Goal: Information Seeking & Learning: Learn about a topic

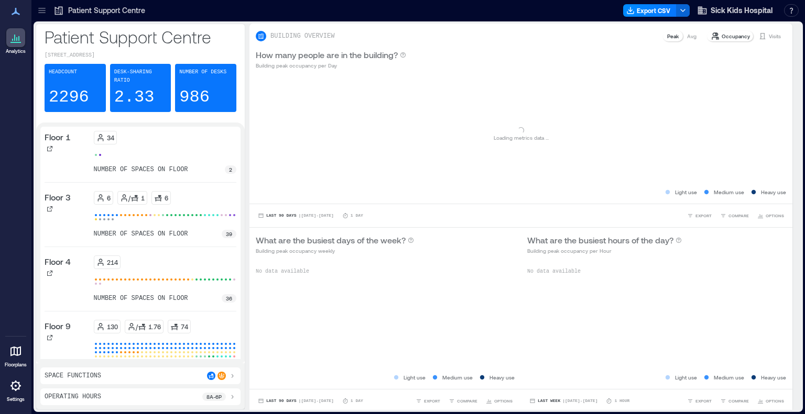
click at [40, 7] on icon at bounding box center [42, 10] width 10 height 10
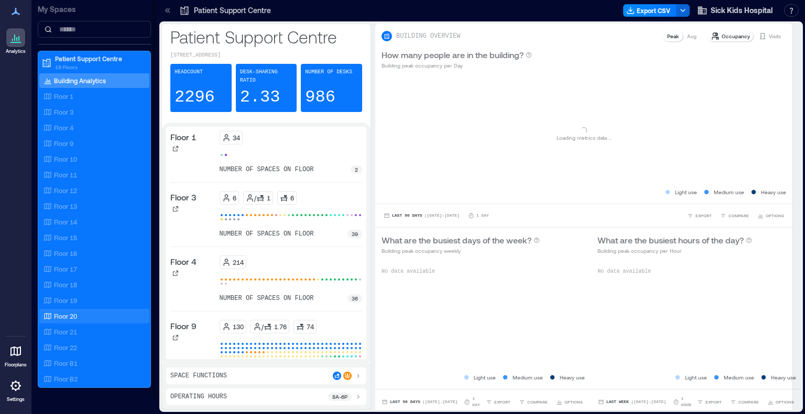
click at [70, 316] on p "Floor 20" at bounding box center [65, 316] width 23 height 8
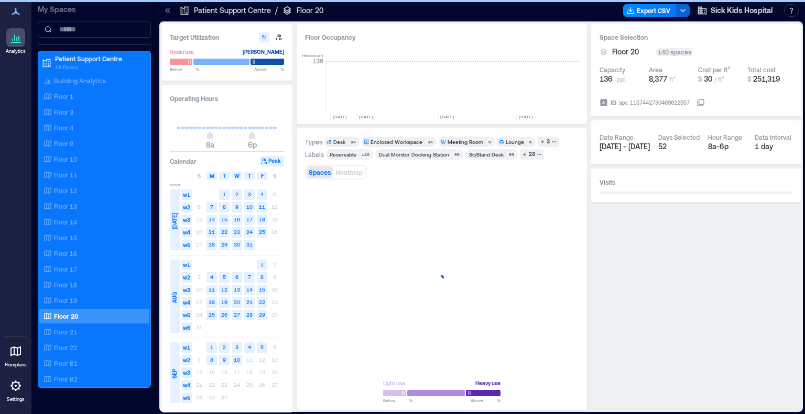
scroll to position [0, 1643]
click at [222, 359] on rect at bounding box center [224, 360] width 10 height 10
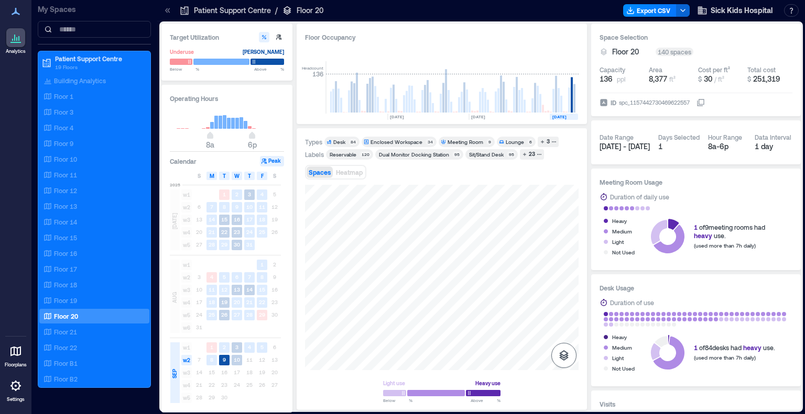
click at [564, 356] on icon "button" at bounding box center [563, 356] width 9 height 10
click at [570, 305] on div "Sensors" at bounding box center [564, 303] width 20 height 19
click at [558, 332] on p "Spaces" at bounding box center [564, 335] width 18 height 6
click at [568, 326] on icon "button" at bounding box center [563, 325] width 9 height 9
click at [562, 297] on icon "button" at bounding box center [564, 300] width 13 height 13
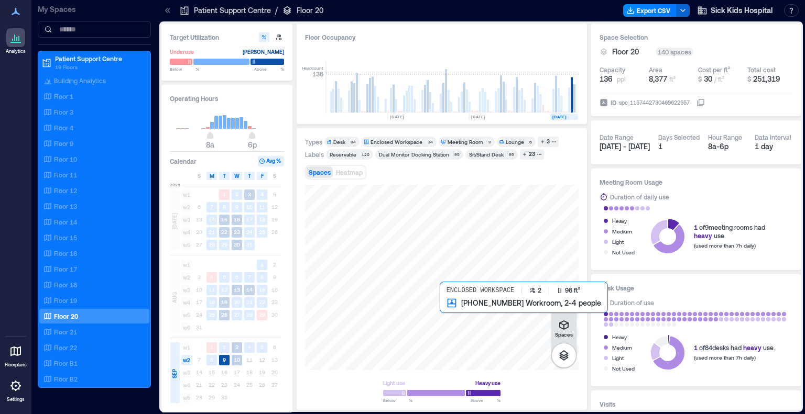
click at [440, 304] on div at bounding box center [442, 277] width 274 height 185
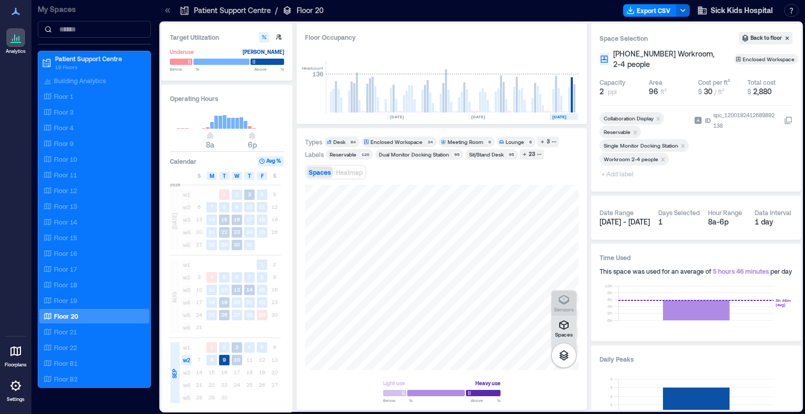
click at [565, 299] on icon "button" at bounding box center [564, 300] width 13 height 13
click at [442, 305] on div "G2FQD053" at bounding box center [442, 277] width 274 height 185
click at [654, 9] on button "Export CSV" at bounding box center [649, 10] width 53 height 13
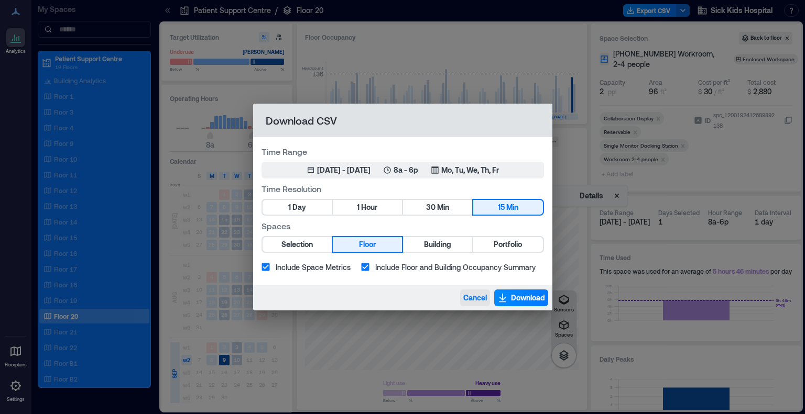
click at [466, 301] on span "Cancel" at bounding box center [475, 298] width 24 height 10
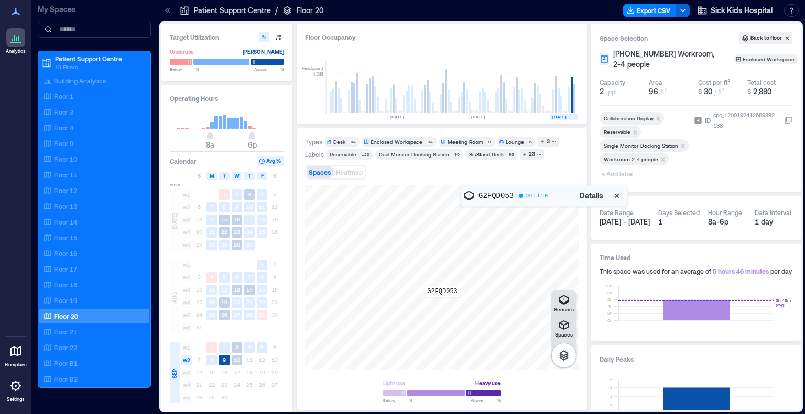
click at [442, 304] on div "G2FQD053" at bounding box center [442, 277] width 274 height 185
click at [595, 196] on span "Details" at bounding box center [592, 196] width 24 height 10
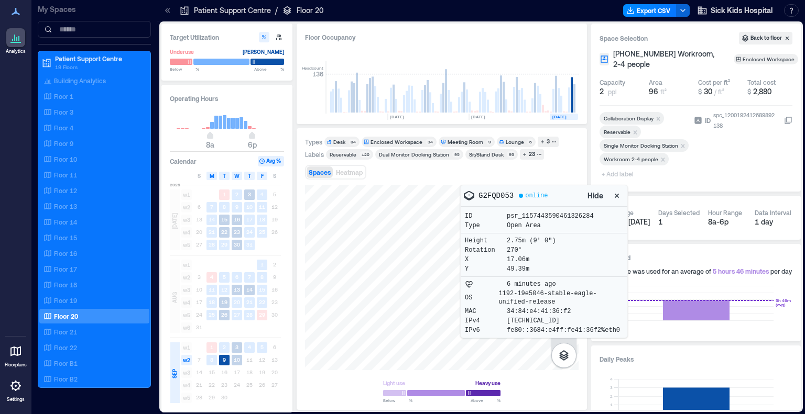
click at [567, 267] on div "Y 49.39m" at bounding box center [544, 269] width 158 height 8
click at [569, 167] on div "Spaces Heatmap" at bounding box center [442, 172] width 274 height 21
click at [615, 196] on icon "button" at bounding box center [617, 196] width 10 height 10
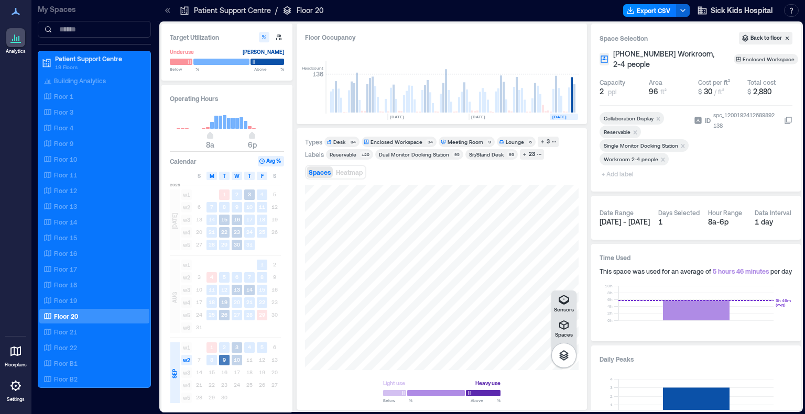
click at [222, 361] on icon "9" at bounding box center [224, 360] width 10 height 10
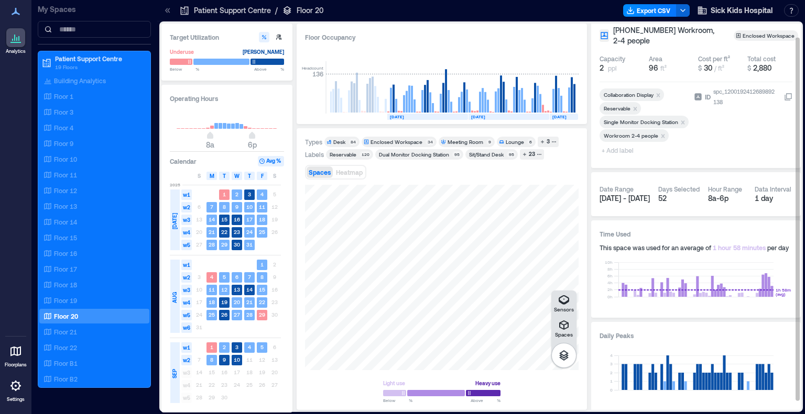
scroll to position [24, 0]
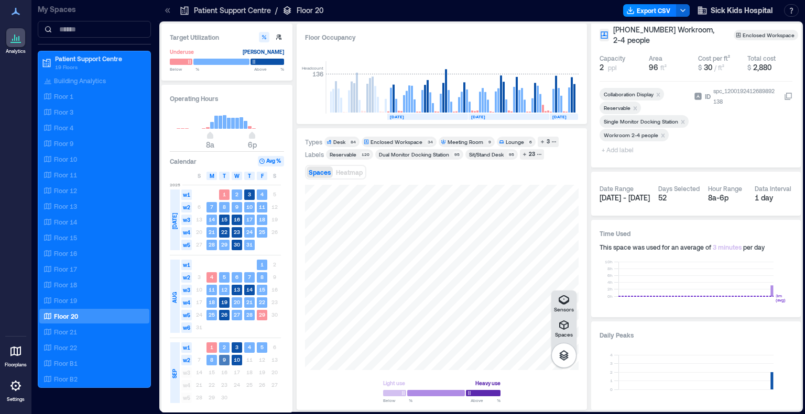
click at [226, 362] on rect at bounding box center [224, 360] width 10 height 10
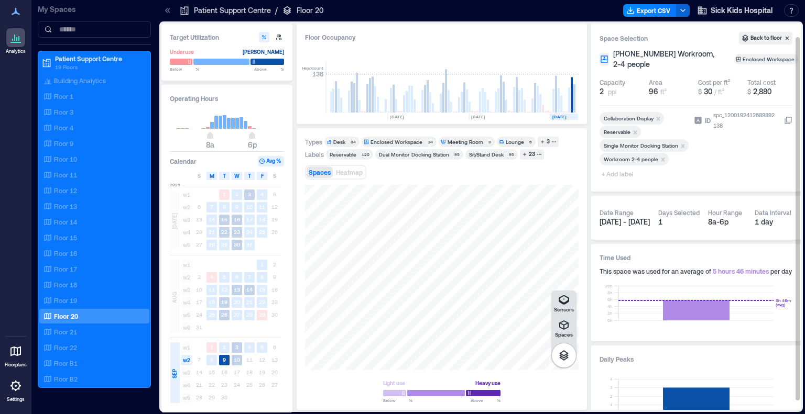
scroll to position [24, 0]
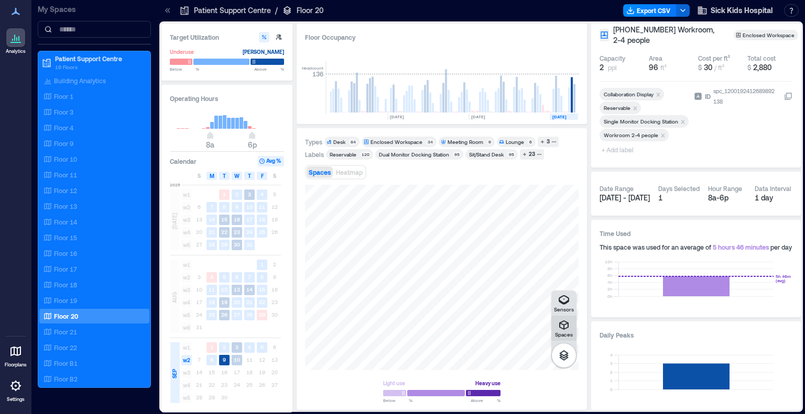
click at [558, 333] on p "Spaces" at bounding box center [564, 335] width 18 height 6
click at [559, 303] on icon "button" at bounding box center [564, 300] width 13 height 13
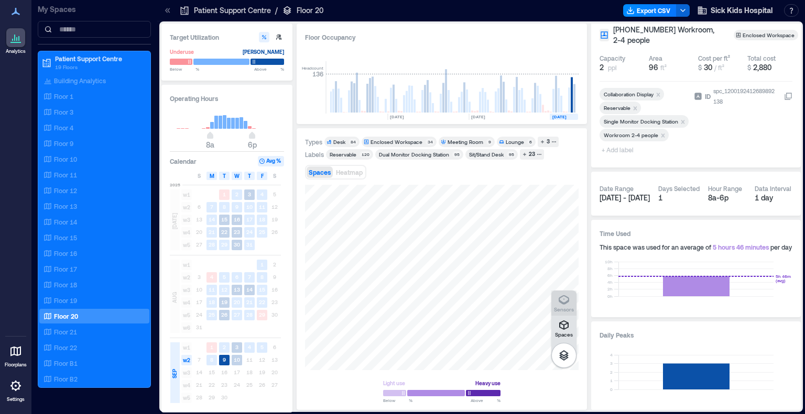
click at [559, 303] on icon "button" at bounding box center [564, 300] width 13 height 13
click at [443, 305] on div "G2FQD053" at bounding box center [442, 277] width 274 height 185
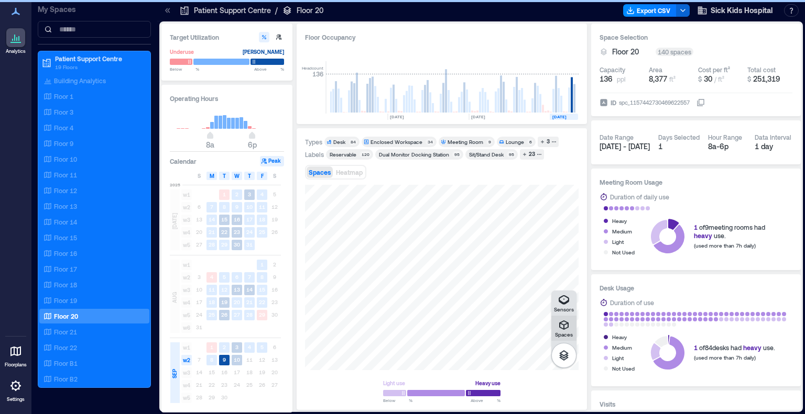
click at [560, 323] on icon "button" at bounding box center [563, 325] width 9 height 9
click at [570, 355] on icon "button" at bounding box center [564, 356] width 13 height 13
click at [553, 304] on button "Sensors" at bounding box center [563, 303] width 25 height 25
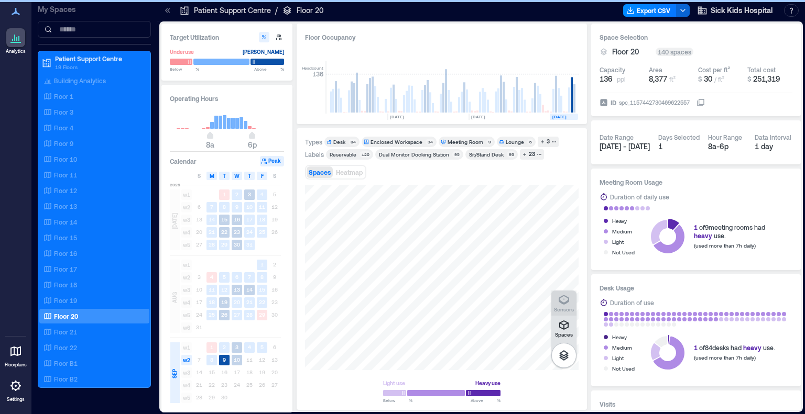
click at [553, 304] on button "Sensors" at bounding box center [563, 303] width 25 height 25
click at [560, 323] on icon "button" at bounding box center [563, 325] width 9 height 9
click at [442, 305] on div "G2FQD053" at bounding box center [442, 277] width 274 height 185
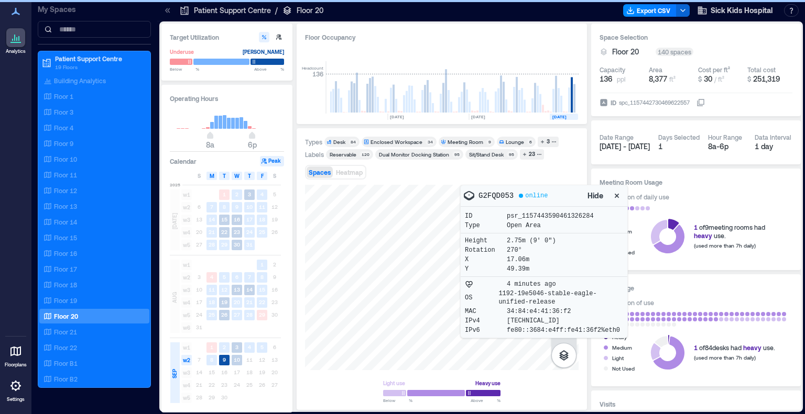
click at [526, 372] on div "Spaces Sensors G2FQD053 online Hide ID psr_1157443590461326284 Type Open Area H…" at bounding box center [442, 293] width 274 height 217
click at [568, 357] on icon "button" at bounding box center [564, 356] width 13 height 13
click at [562, 354] on icon "button" at bounding box center [564, 356] width 13 height 13
drag, startPoint x: 595, startPoint y: 194, endPoint x: 594, endPoint y: 201, distance: 7.0
click at [594, 194] on span "Hide" at bounding box center [595, 196] width 16 height 10
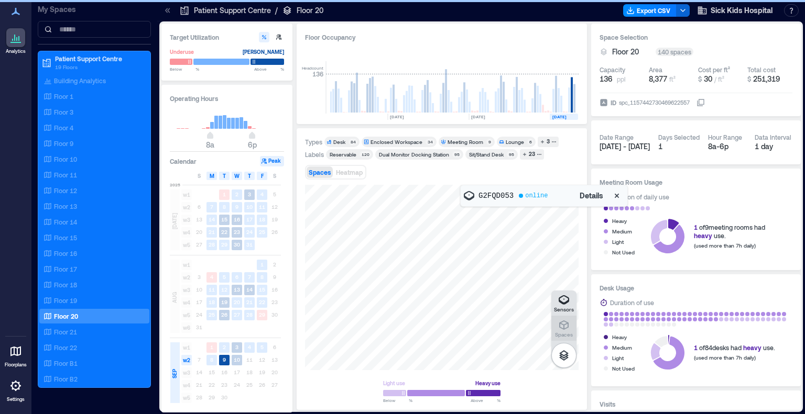
click at [562, 326] on icon "button" at bounding box center [564, 325] width 13 height 13
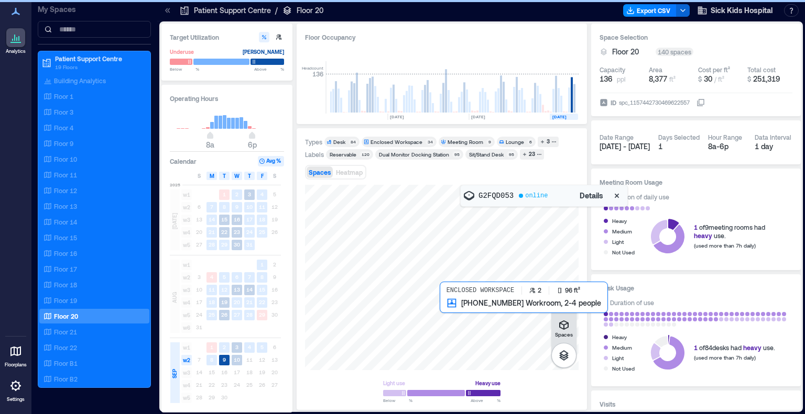
click at [445, 303] on div at bounding box center [442, 277] width 274 height 185
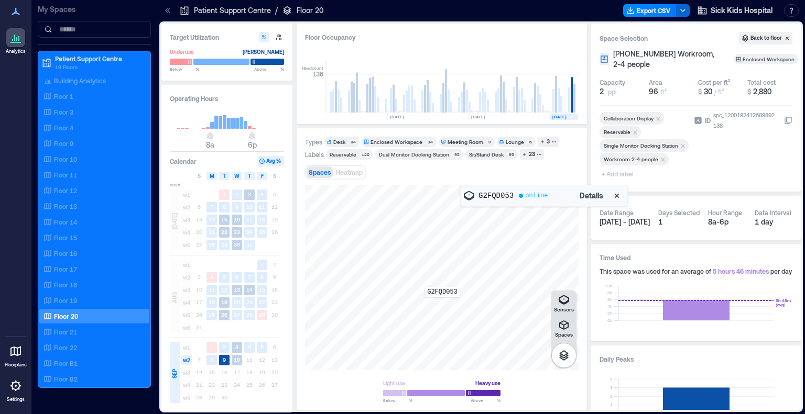
click at [442, 305] on div "G2FQD053" at bounding box center [442, 277] width 274 height 185
click at [442, 303] on div "G2FQD053" at bounding box center [442, 277] width 274 height 185
click at [583, 195] on span "Details" at bounding box center [592, 196] width 24 height 10
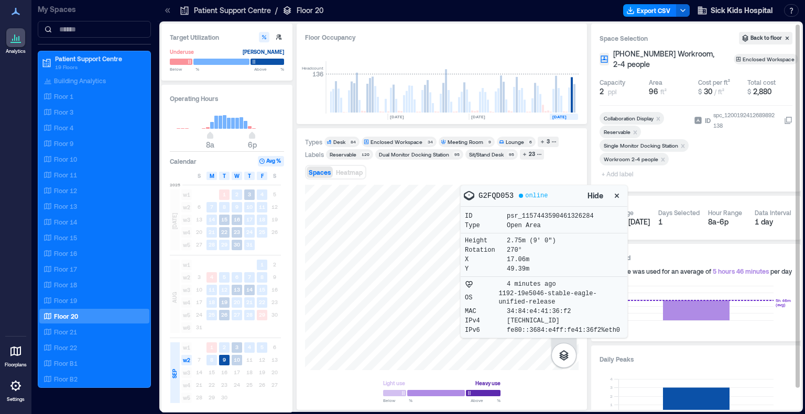
click at [616, 196] on icon "button" at bounding box center [617, 196] width 4 height 4
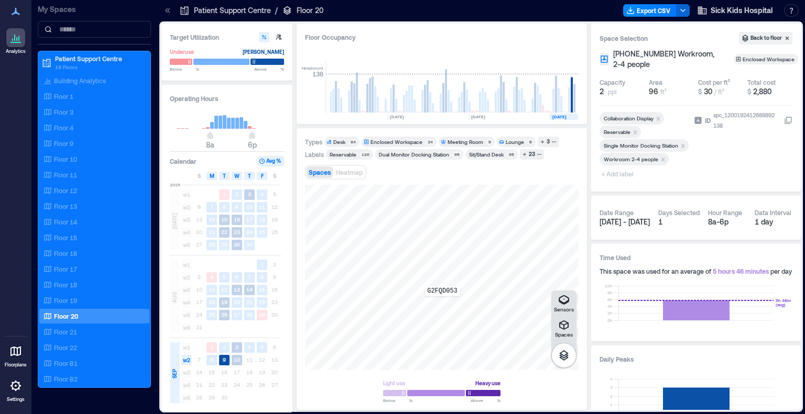
click at [442, 304] on div "G2FQD053" at bounding box center [442, 277] width 274 height 185
